Goal: Task Accomplishment & Management: Complete application form

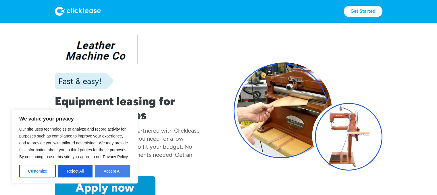
click at [113, 171] on button "Accept All" at bounding box center [112, 171] width 35 height 13
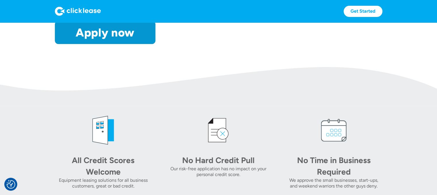
scroll to position [161, 0]
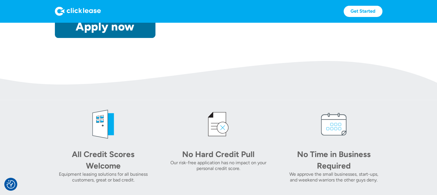
click at [124, 28] on link "Apply now" at bounding box center [105, 26] width 101 height 23
